Goal: Task Accomplishment & Management: Manage account settings

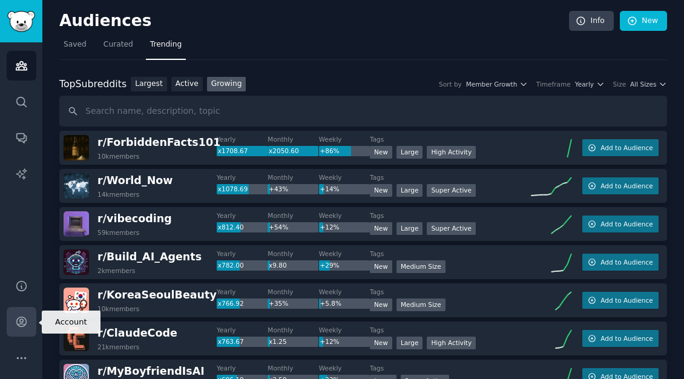
click at [22, 321] on icon "Sidebar" at bounding box center [21, 322] width 10 height 10
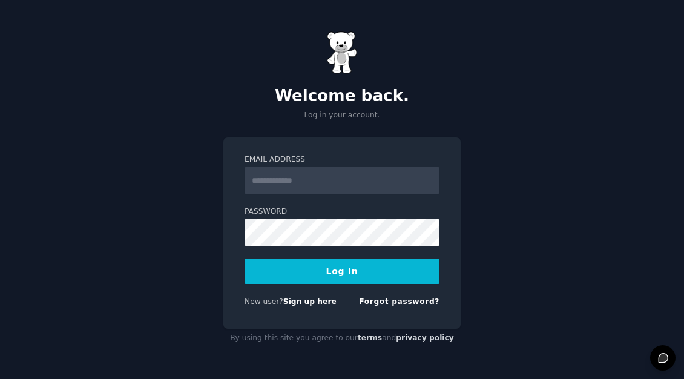
click at [285, 173] on input "Email Address" at bounding box center [342, 180] width 195 height 27
click at [285, 176] on input "Email Address" at bounding box center [342, 180] width 195 height 27
type input "**********"
click at [308, 277] on button "Log In" at bounding box center [342, 271] width 195 height 25
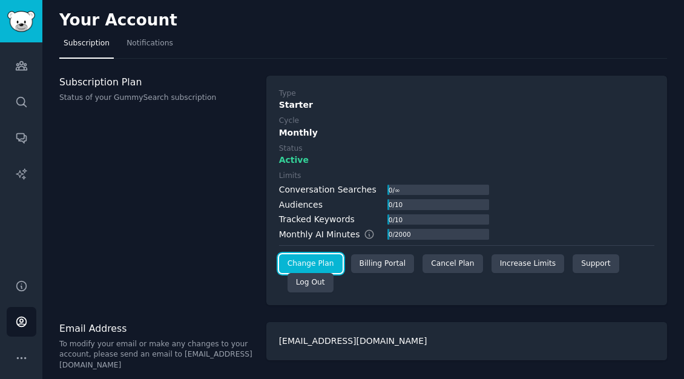
click at [298, 266] on link "Change Plan" at bounding box center [311, 263] width 64 height 19
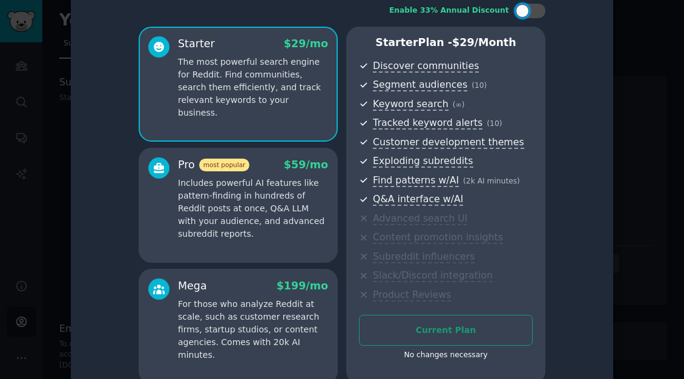
scroll to position [22, 0]
click at [58, 272] on div at bounding box center [342, 189] width 684 height 379
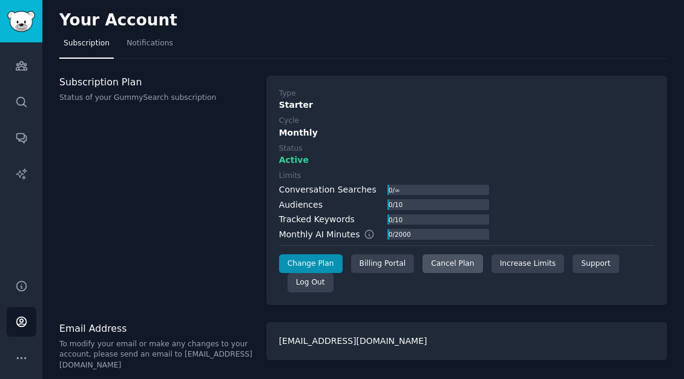
click at [440, 260] on div "Cancel Plan" at bounding box center [453, 263] width 60 height 19
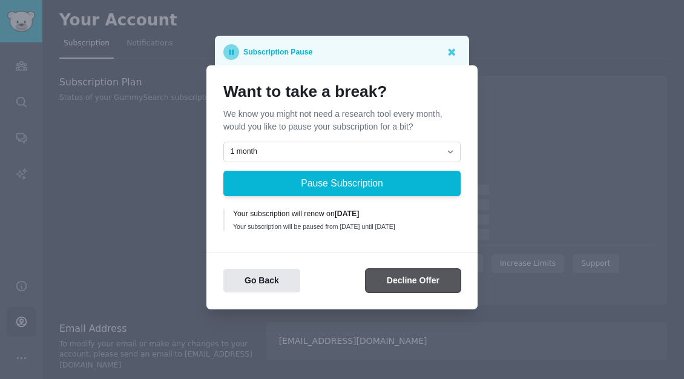
click at [420, 291] on button "Decline Offer" at bounding box center [413, 281] width 95 height 24
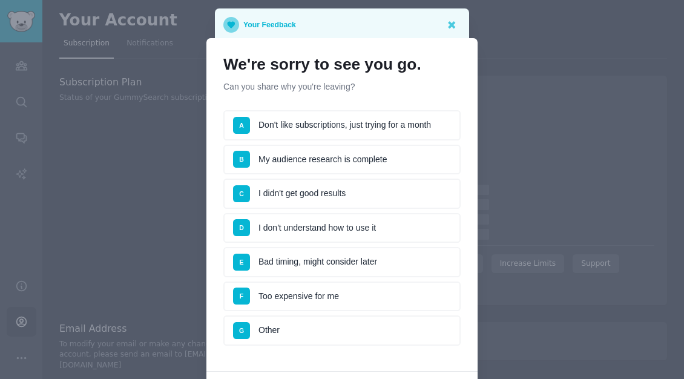
scroll to position [91, 0]
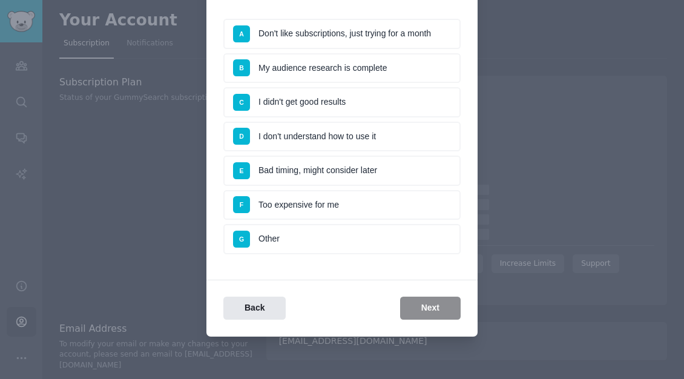
click at [433, 319] on div "Back Next" at bounding box center [341, 309] width 271 height 24
click at [338, 204] on li "F Too expensive for me" at bounding box center [341, 205] width 237 height 30
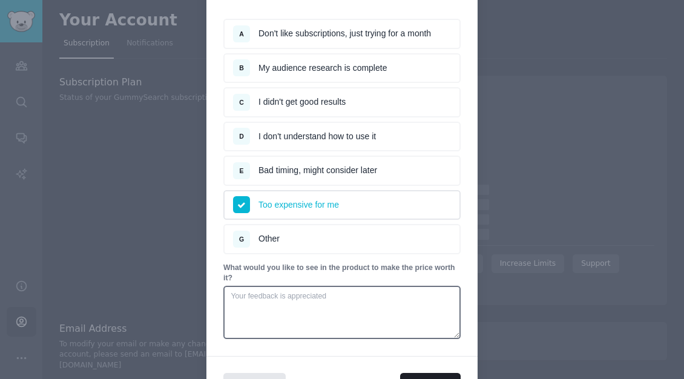
click at [355, 171] on li "E Bad timing, might consider later" at bounding box center [341, 171] width 237 height 30
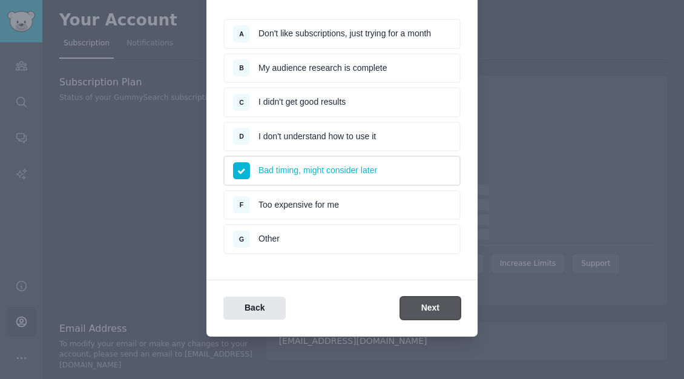
click at [424, 312] on button "Next" at bounding box center [430, 309] width 61 height 24
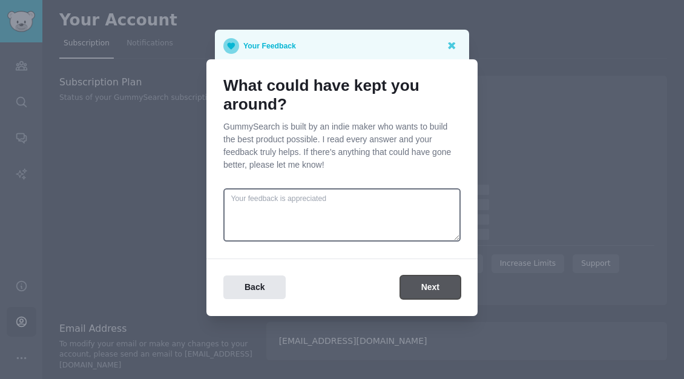
scroll to position [0, 0]
click at [426, 283] on button "Next" at bounding box center [430, 287] width 61 height 24
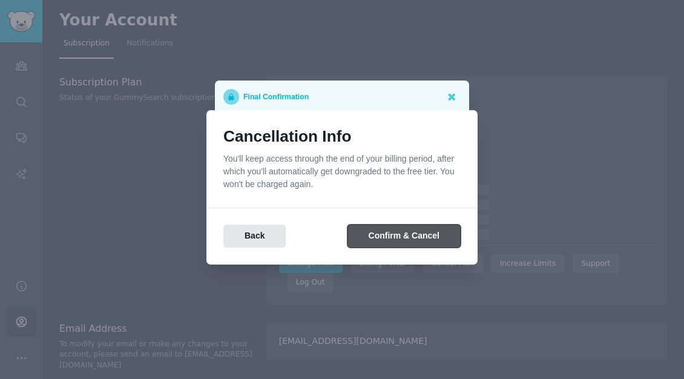
click at [406, 229] on button "Confirm & Cancel" at bounding box center [403, 237] width 113 height 24
